Goal: Information Seeking & Learning: Learn about a topic

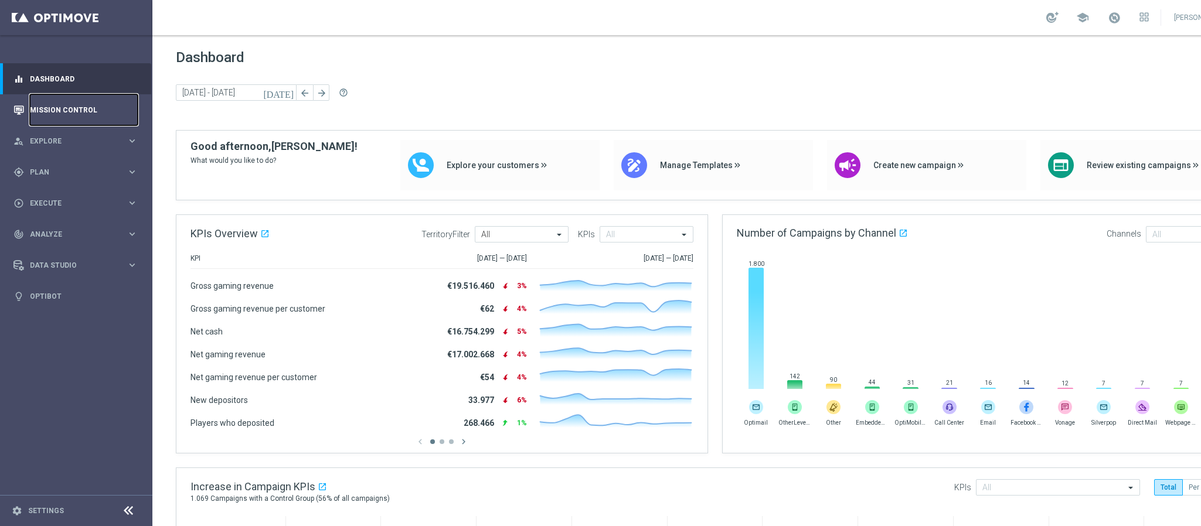
click at [87, 111] on link "Mission Control" at bounding box center [84, 109] width 108 height 31
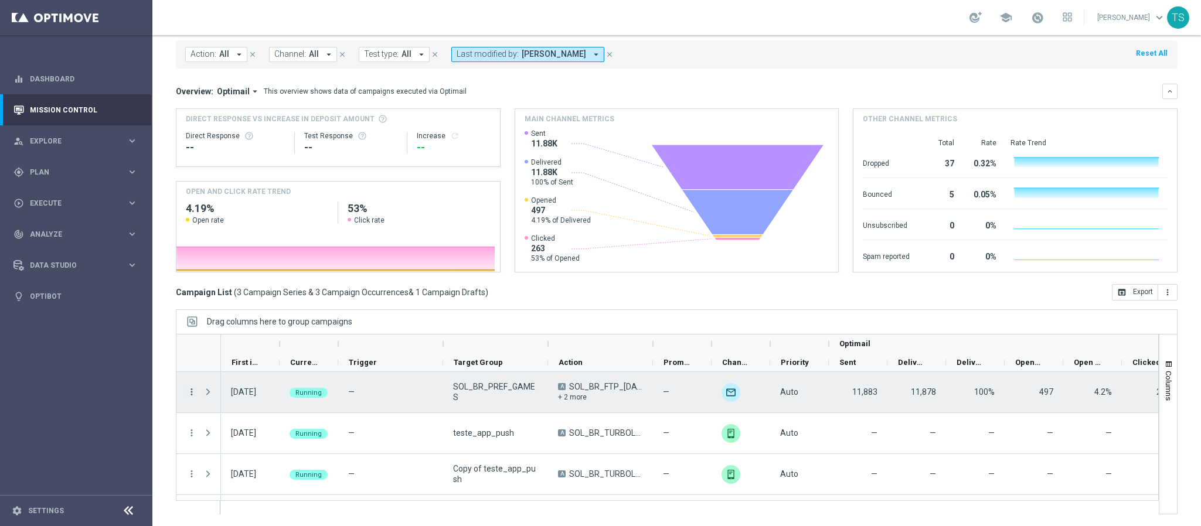
click at [192, 388] on icon "more_vert" at bounding box center [191, 392] width 11 height 11
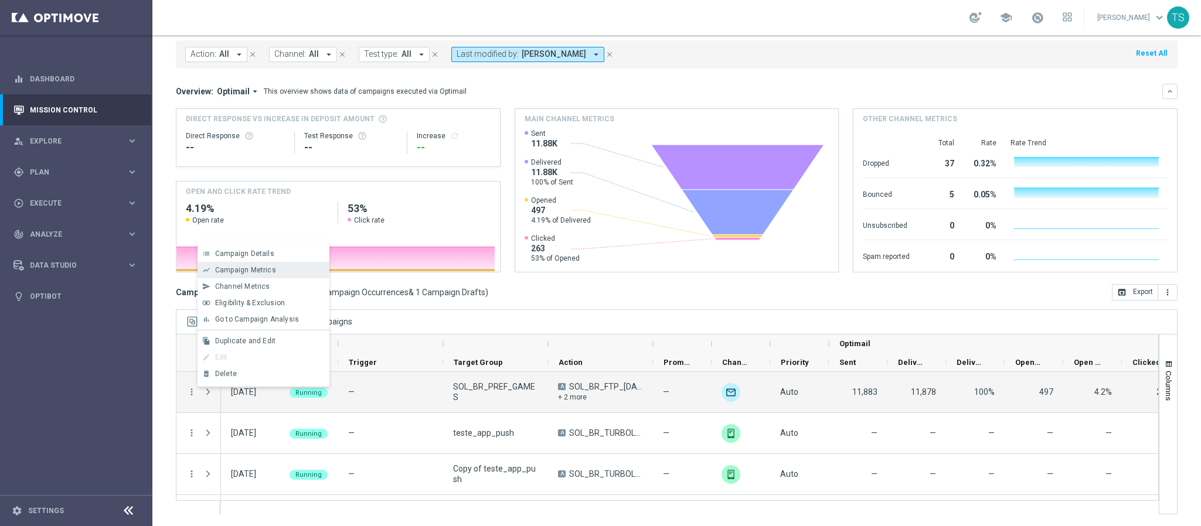
click at [273, 273] on span "Campaign Metrics" at bounding box center [245, 270] width 61 height 8
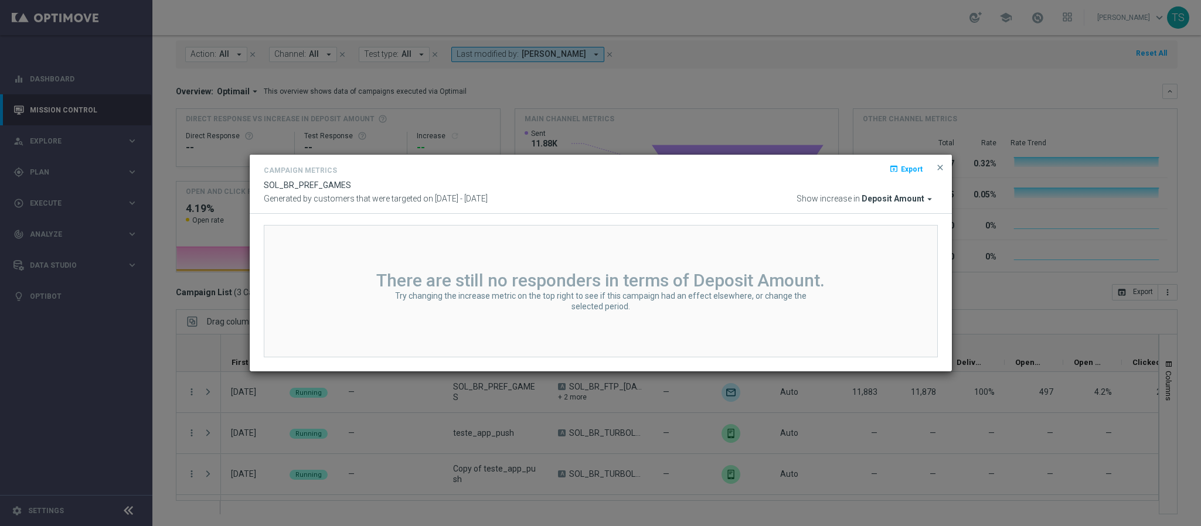
drag, startPoint x: 655, startPoint y: 172, endPoint x: 492, endPoint y: 171, distance: 162.4
click at [478, 171] on div "Campaign Metrics open_in_browser Export" at bounding box center [601, 172] width 674 height 17
click at [607, 116] on modal-container "Campaign Metrics open_in_browser Export SOL_BR_PREF_GAMES Generated by customer…" at bounding box center [600, 263] width 1201 height 526
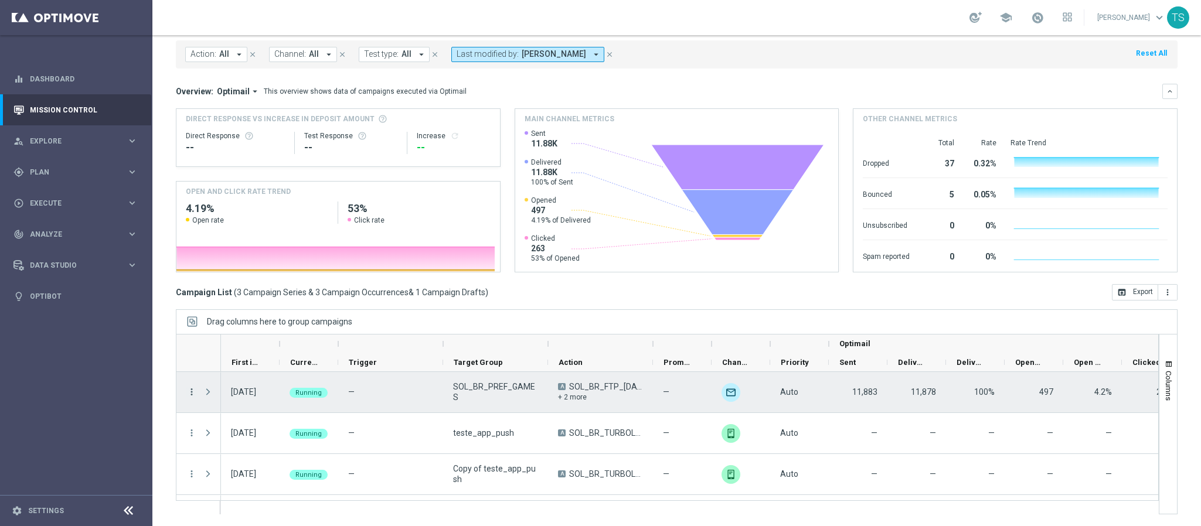
click at [192, 392] on icon "more_vert" at bounding box center [191, 392] width 11 height 11
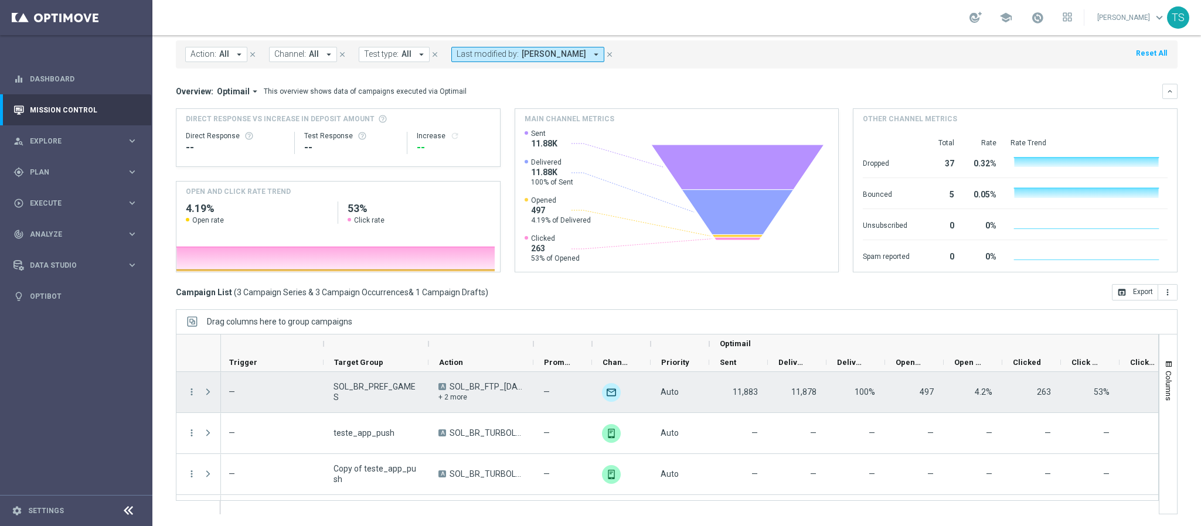
click at [449, 401] on div "+ 2 more" at bounding box center [481, 397] width 85 height 11
click at [186, 388] on icon "more_vert" at bounding box center [191, 392] width 11 height 11
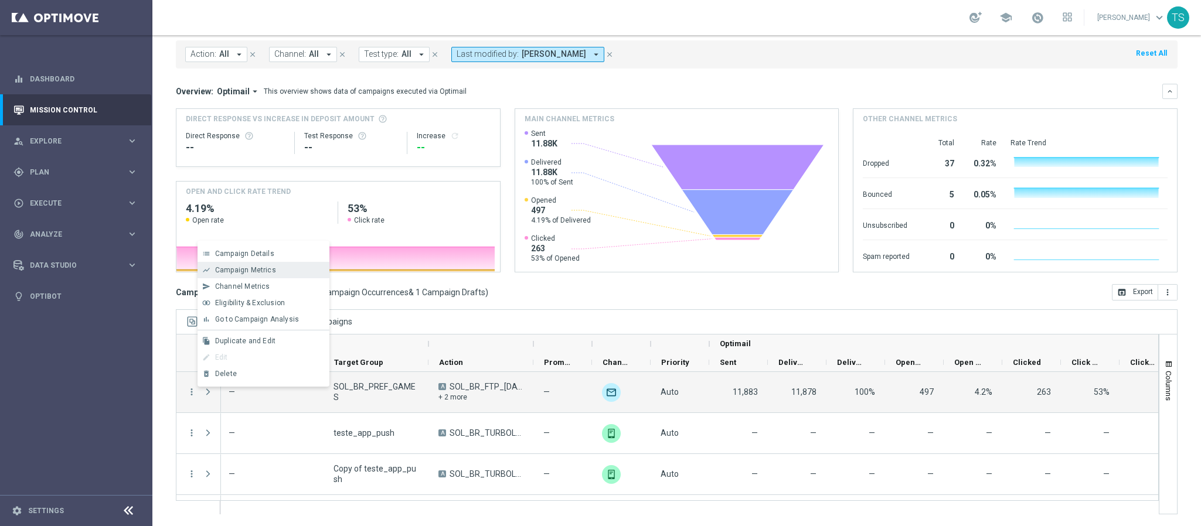
click at [263, 270] on span "Campaign Metrics" at bounding box center [245, 270] width 61 height 8
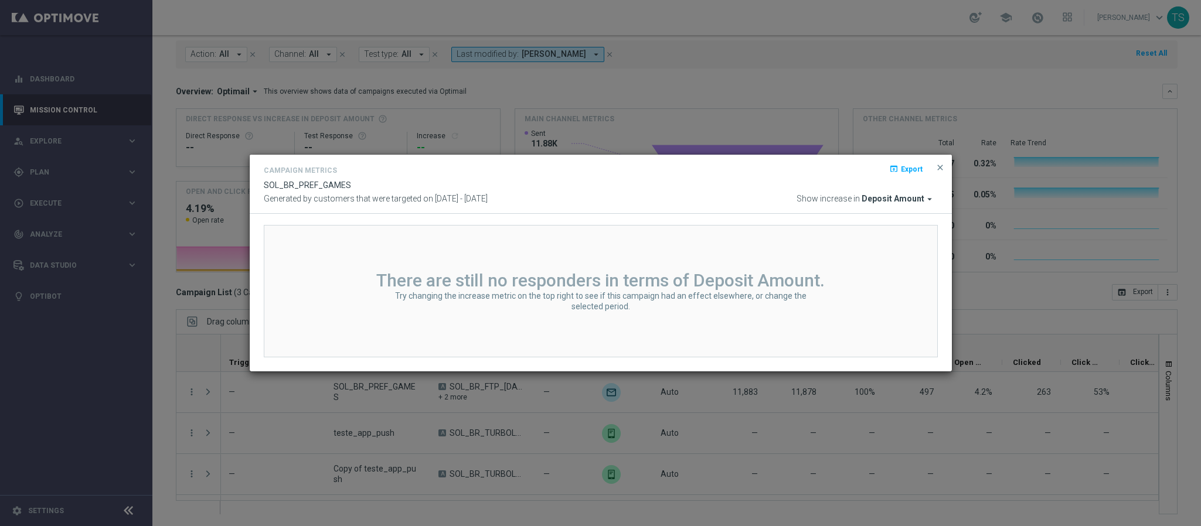
drag, startPoint x: 533, startPoint y: 164, endPoint x: 475, endPoint y: 113, distance: 77.7
click at [395, 169] on div "Campaign Metrics open_in_browser Export" at bounding box center [601, 172] width 674 height 17
click at [511, 86] on modal-container "Campaign Metrics open_in_browser Export SOL_BR_PREF_GAMES Generated by customer…" at bounding box center [600, 263] width 1201 height 526
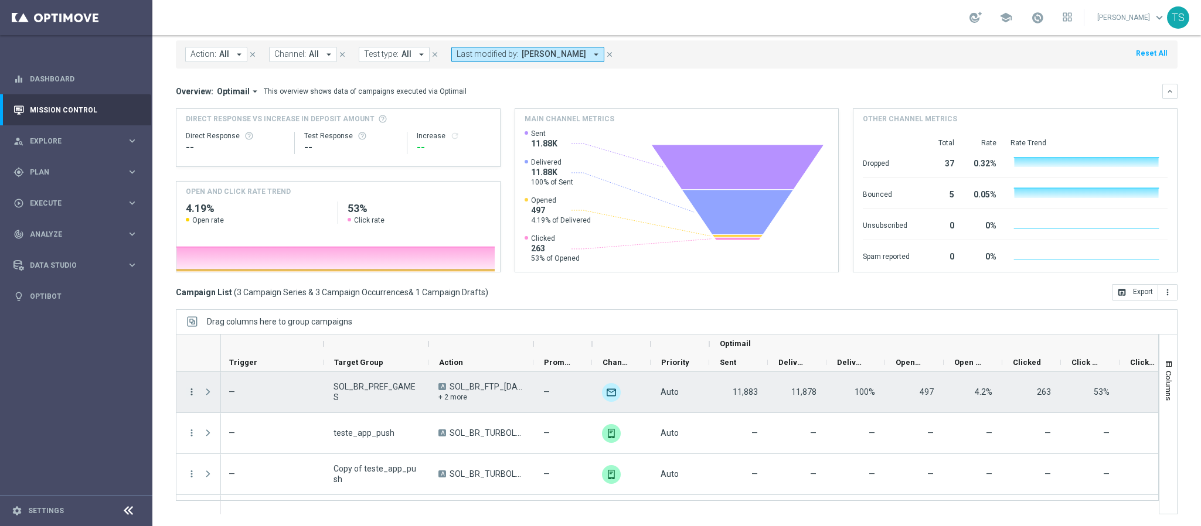
click at [192, 390] on icon "more_vert" at bounding box center [191, 392] width 11 height 11
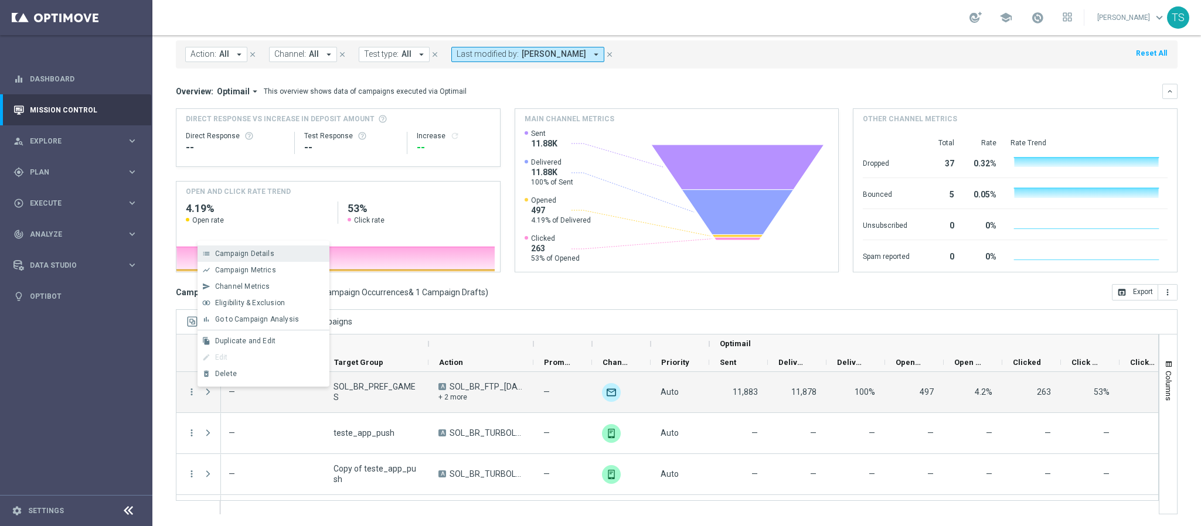
click at [263, 257] on span "Campaign Details" at bounding box center [244, 254] width 59 height 8
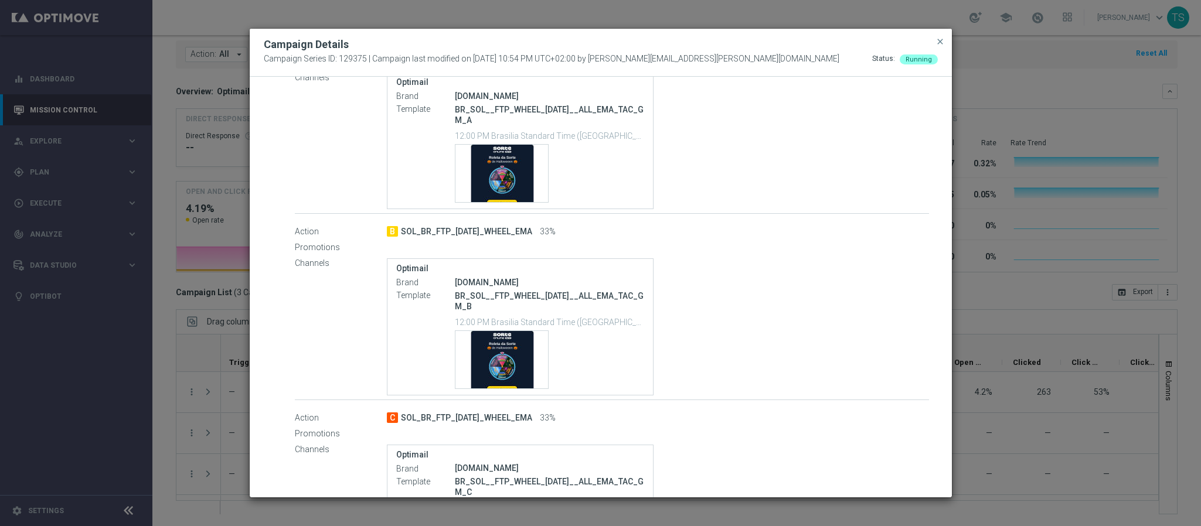
click at [183, 226] on modal-container "Campaign Details Campaign Series ID: 129375 | Campaign last modified on [DATE] …" at bounding box center [600, 263] width 1201 height 526
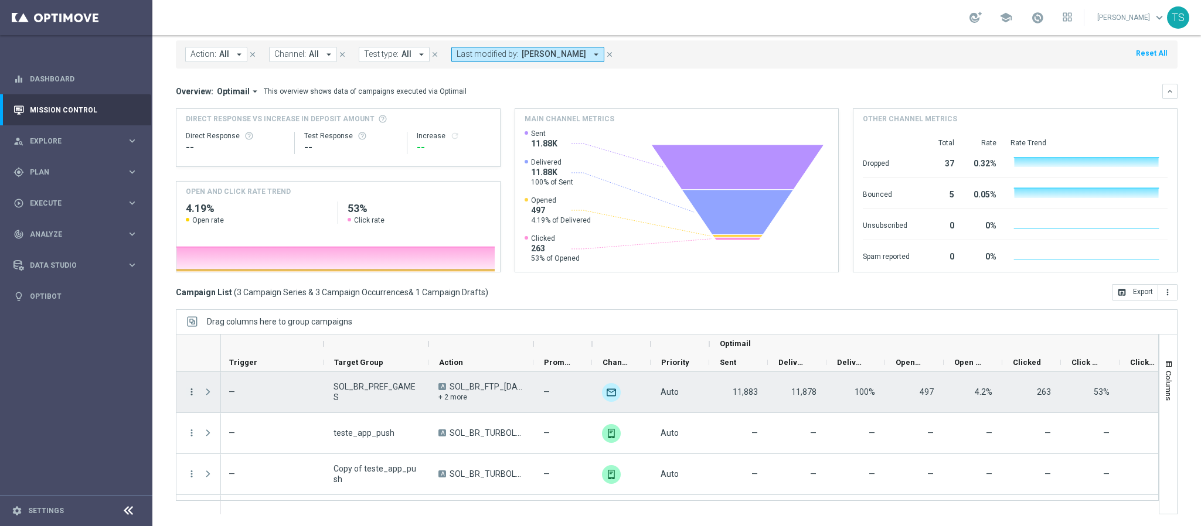
click at [187, 392] on icon "more_vert" at bounding box center [191, 392] width 11 height 11
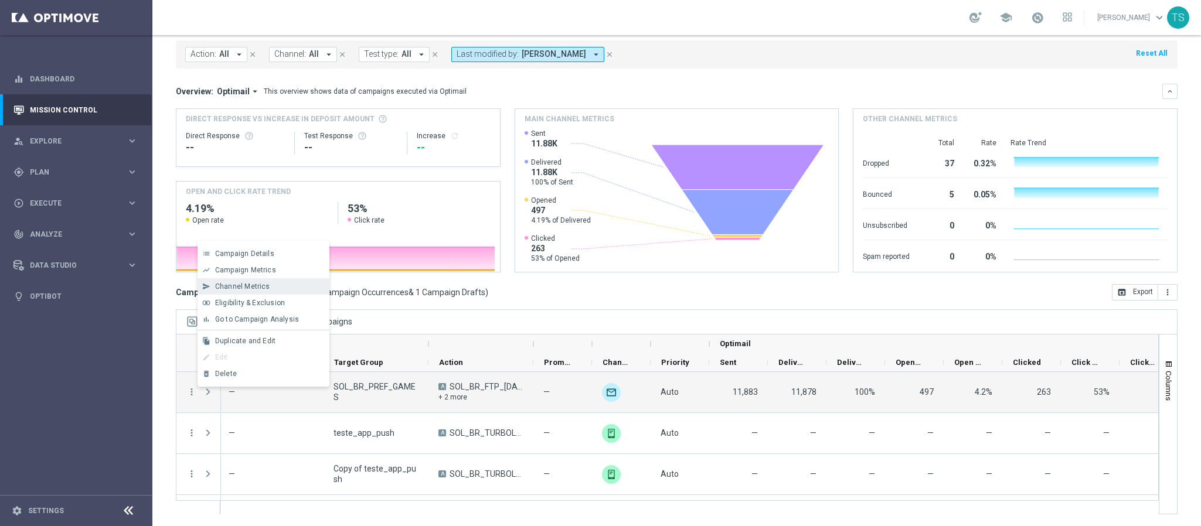
click at [276, 284] on div "Channel Metrics" at bounding box center [269, 287] width 109 height 8
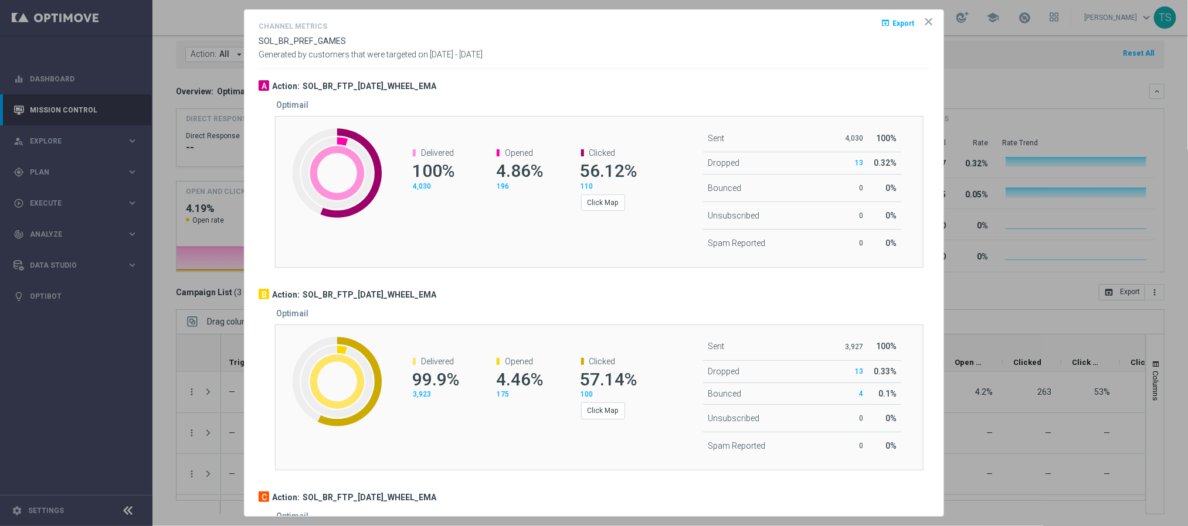
click at [926, 25] on icon "icon" at bounding box center [929, 22] width 6 height 6
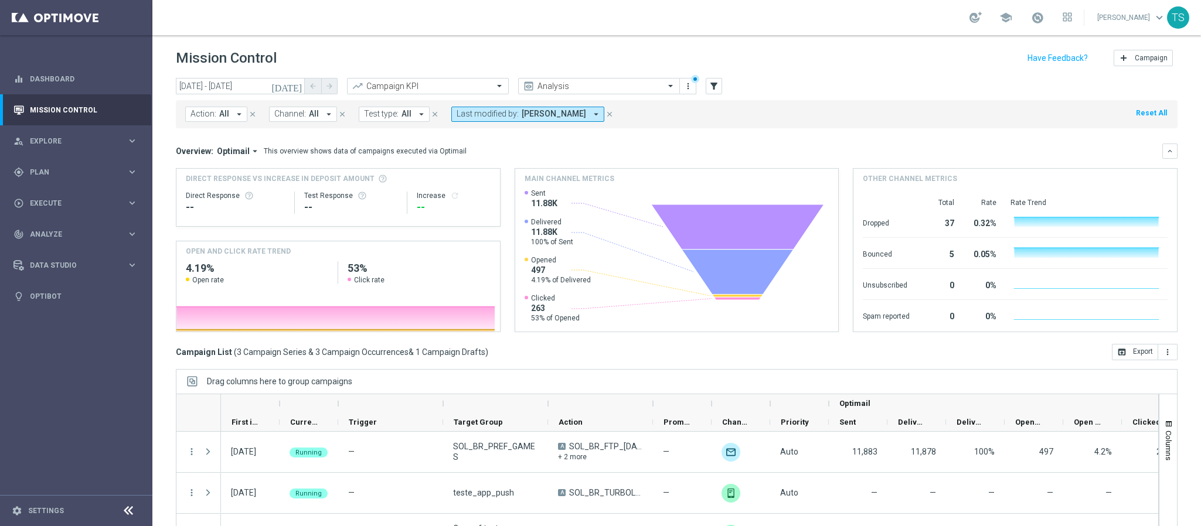
click at [294, 90] on icon "[DATE]" at bounding box center [287, 86] width 32 height 11
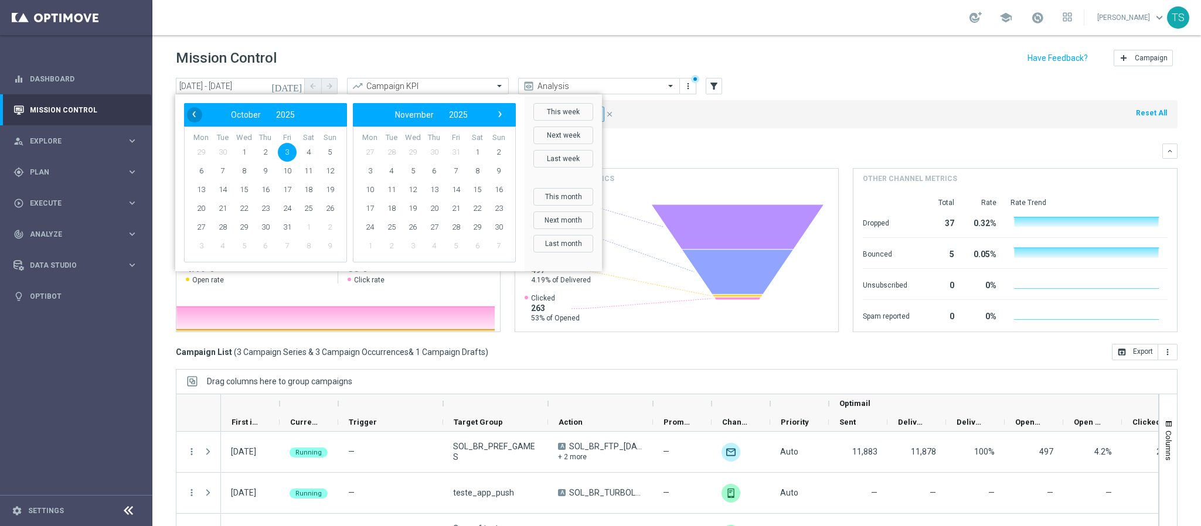
click at [192, 118] on span "‹" at bounding box center [193, 114] width 15 height 15
click at [201, 230] on span "29" at bounding box center [201, 227] width 19 height 19
click at [456, 149] on span "3" at bounding box center [456, 152] width 19 height 19
type input "[DATE] - [DATE]"
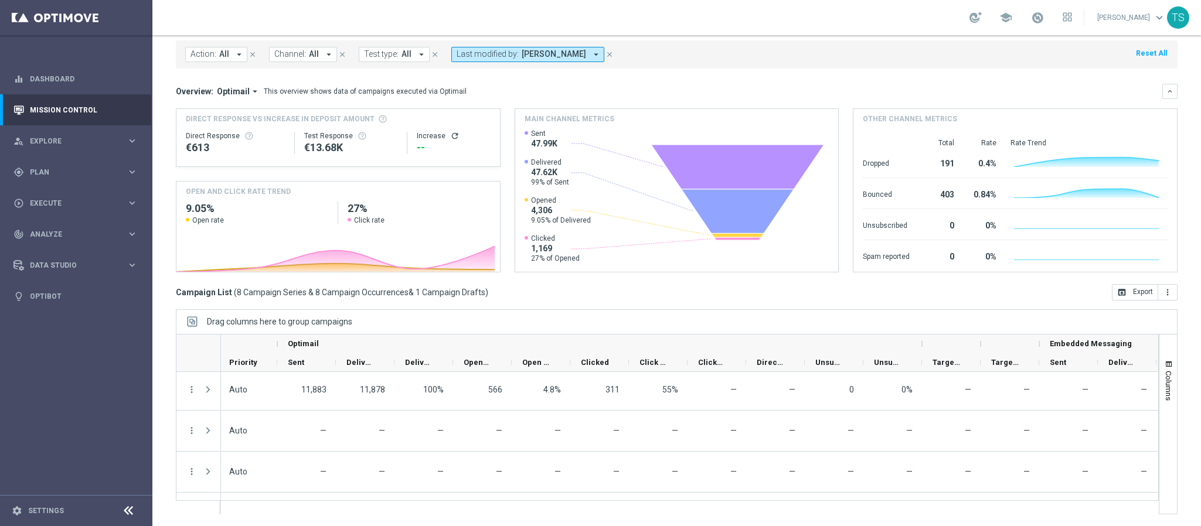
scroll to position [14, 0]
